Goal: Task Accomplishment & Management: Manage account settings

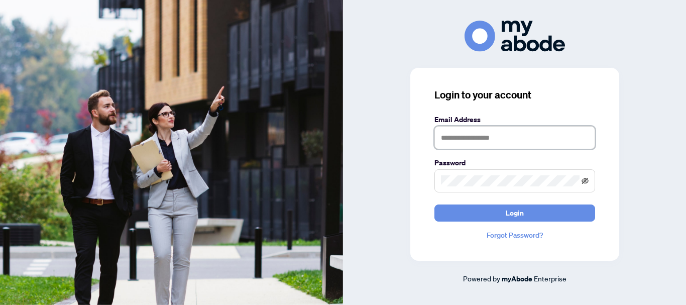
type input "**********"
click at [586, 177] on icon "eye-invisible" at bounding box center [585, 180] width 7 height 7
click at [588, 181] on icon "eye" at bounding box center [585, 180] width 7 height 5
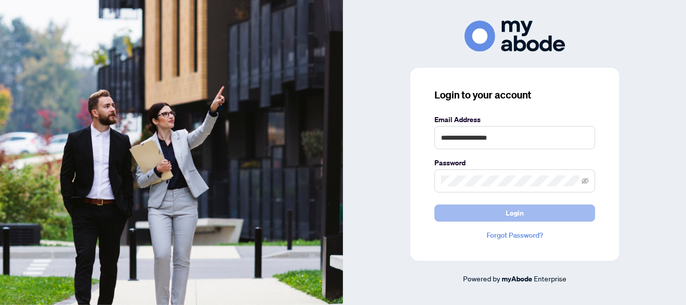
drag, startPoint x: 514, startPoint y: 210, endPoint x: 512, endPoint y: 215, distance: 5.4
click at [514, 213] on span "Login" at bounding box center [515, 213] width 18 height 16
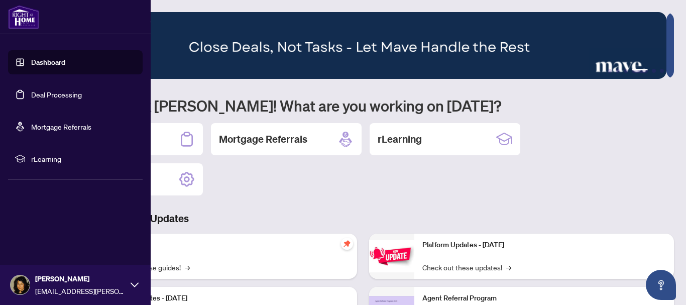
click at [132, 286] on icon at bounding box center [135, 285] width 8 height 8
click at [35, 226] on span "Logout" at bounding box center [40, 225] width 23 height 16
